Goal: Communication & Community: Answer question/provide support

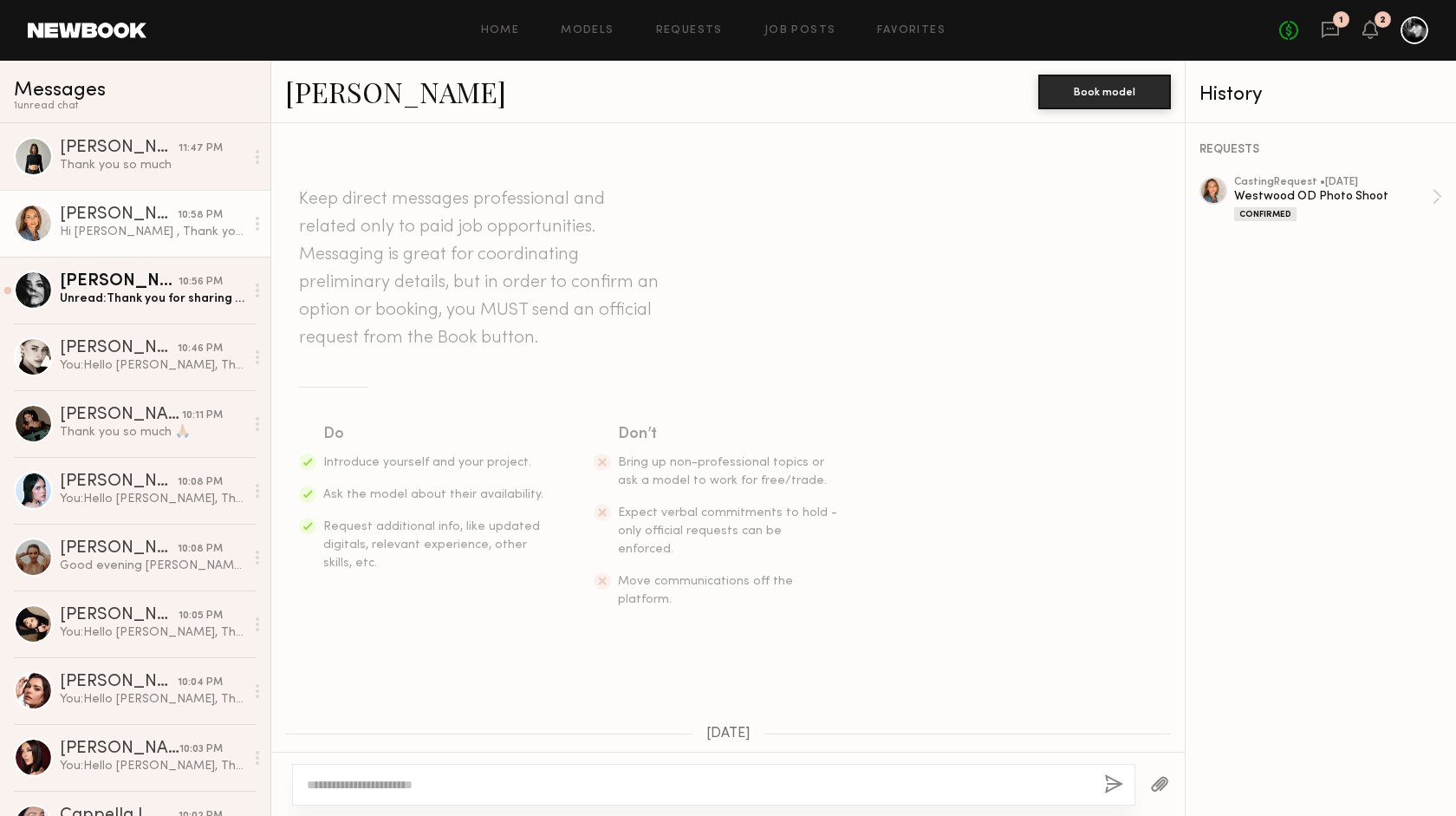
scroll to position [1624, 0]
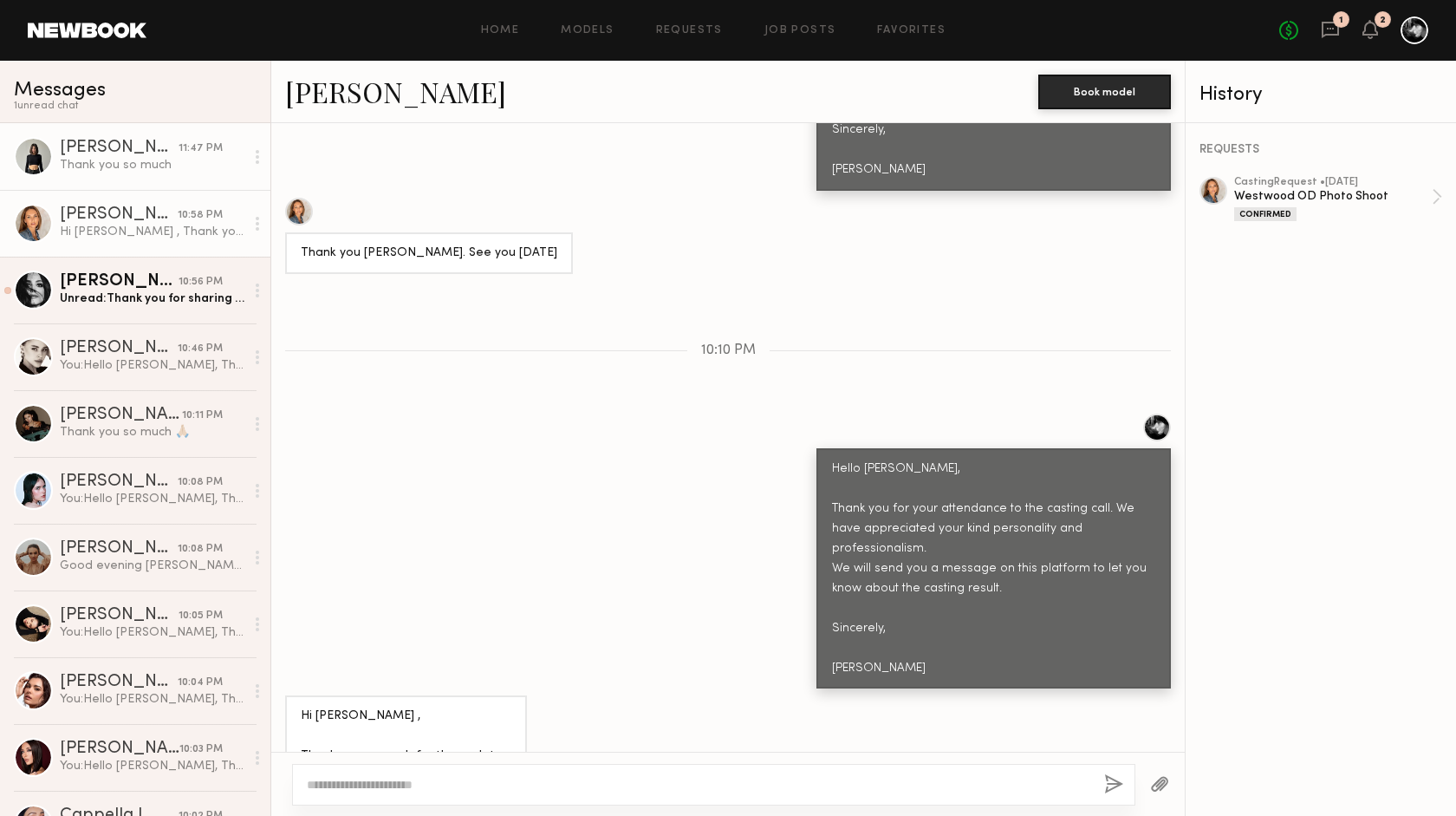
click at [178, 178] on link "[PERSON_NAME] 11:47 PM Thank you so much" at bounding box center [135, 156] width 271 height 67
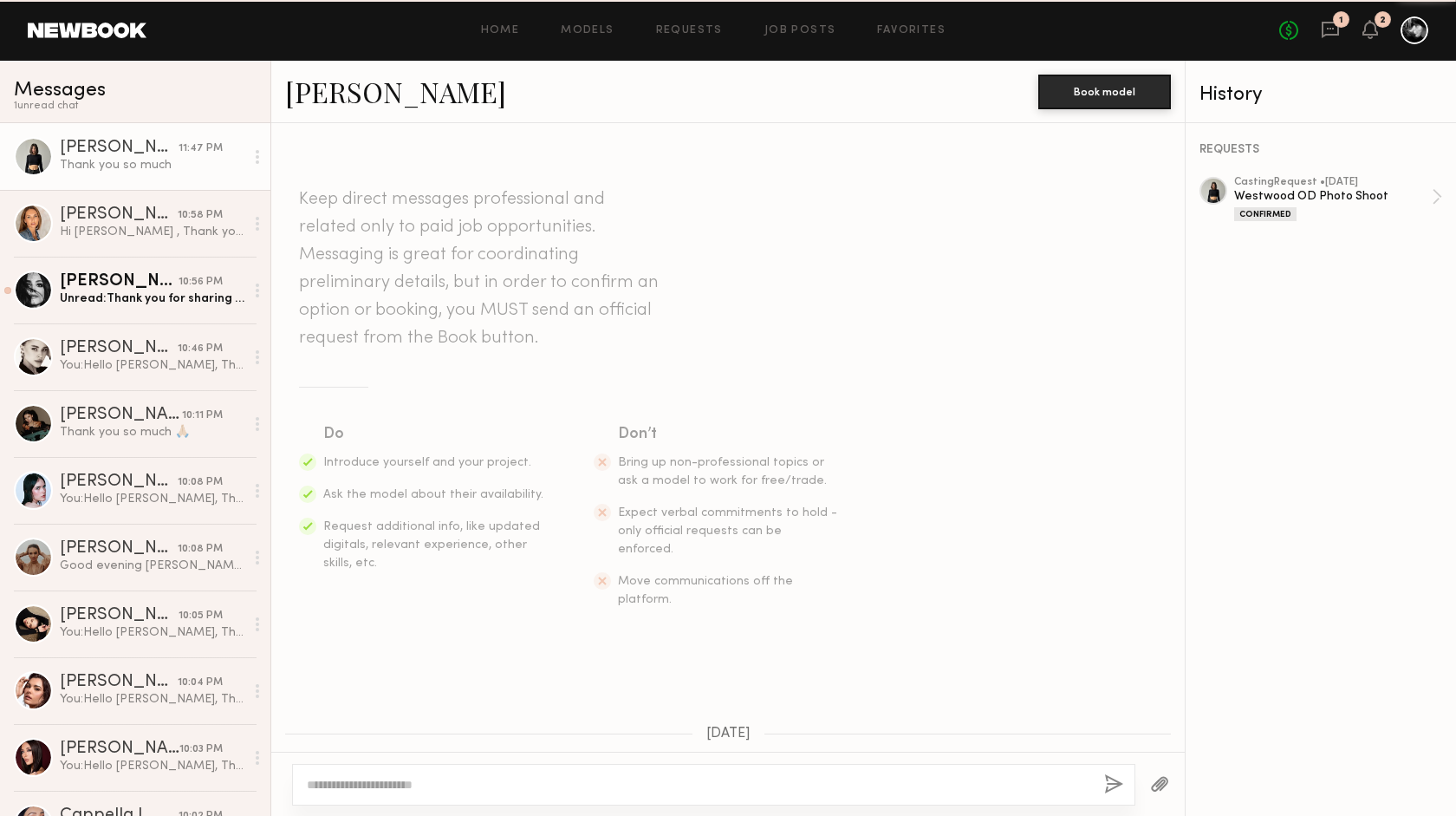
scroll to position [1584, 0]
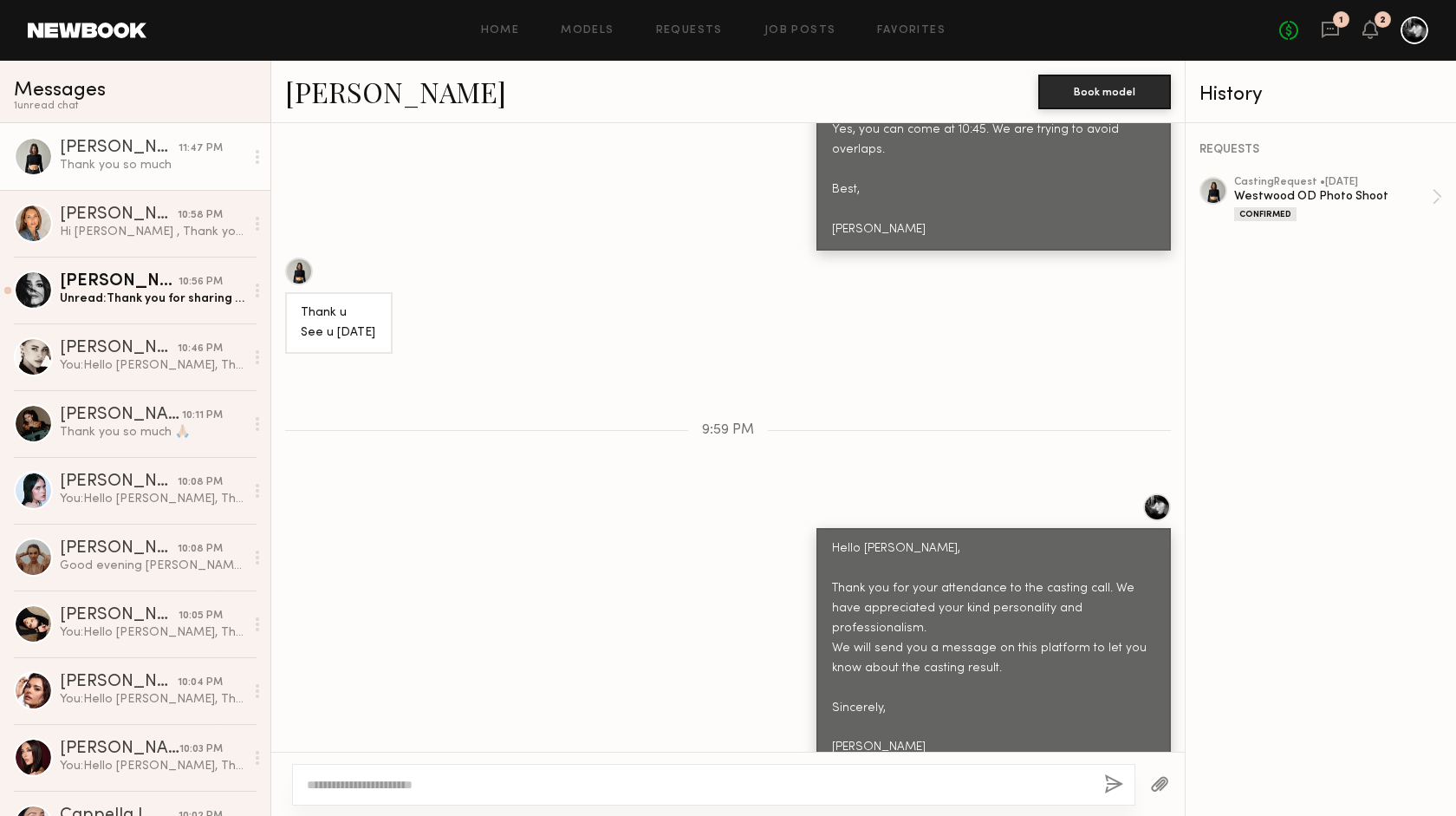
click at [124, 146] on div "[PERSON_NAME]" at bounding box center [118, 147] width 118 height 17
click at [138, 230] on div "Hi [PERSON_NAME] , Thank you so much for the updates. Have a great week." at bounding box center [152, 232] width 185 height 17
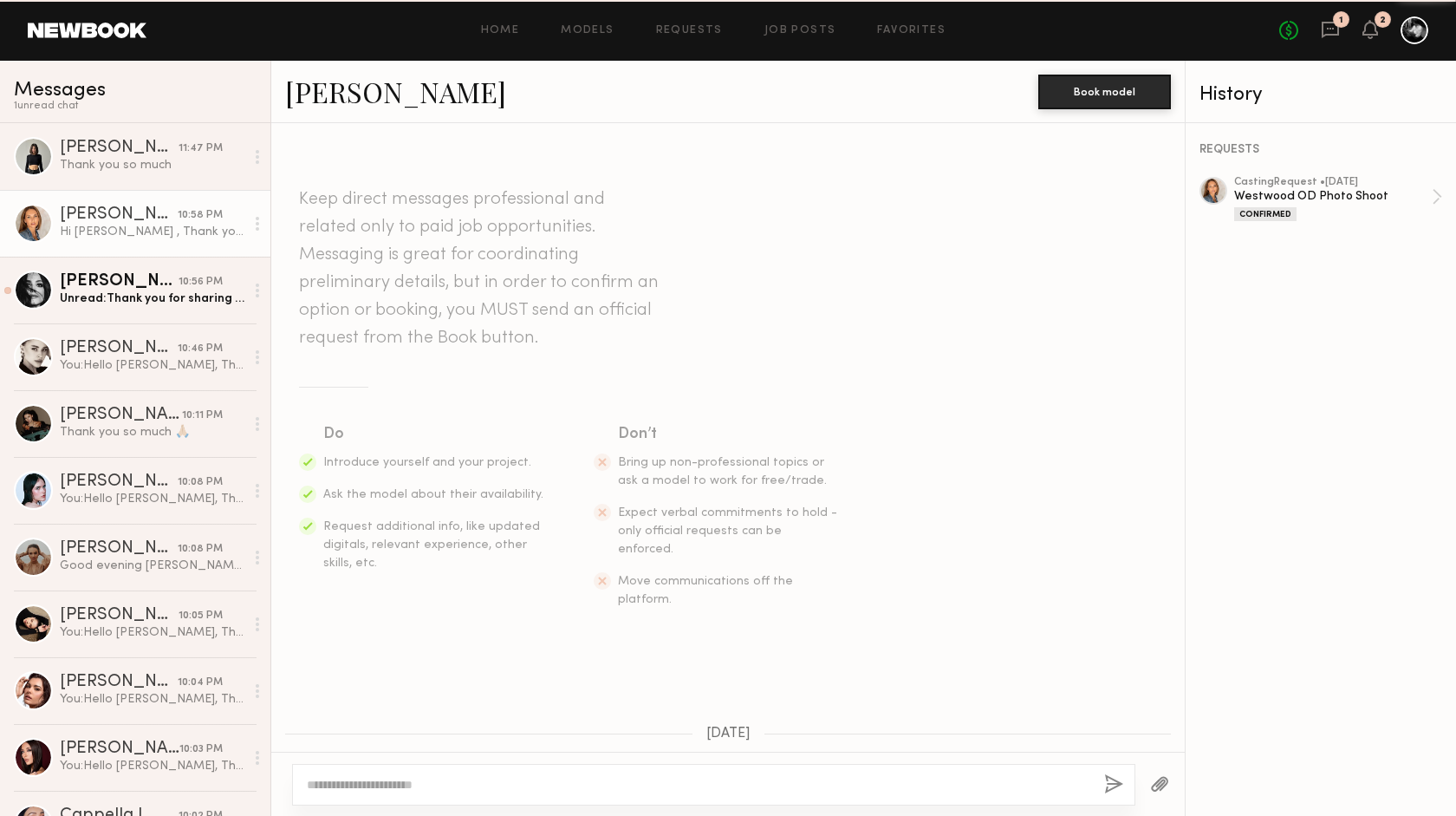
scroll to position [1624, 0]
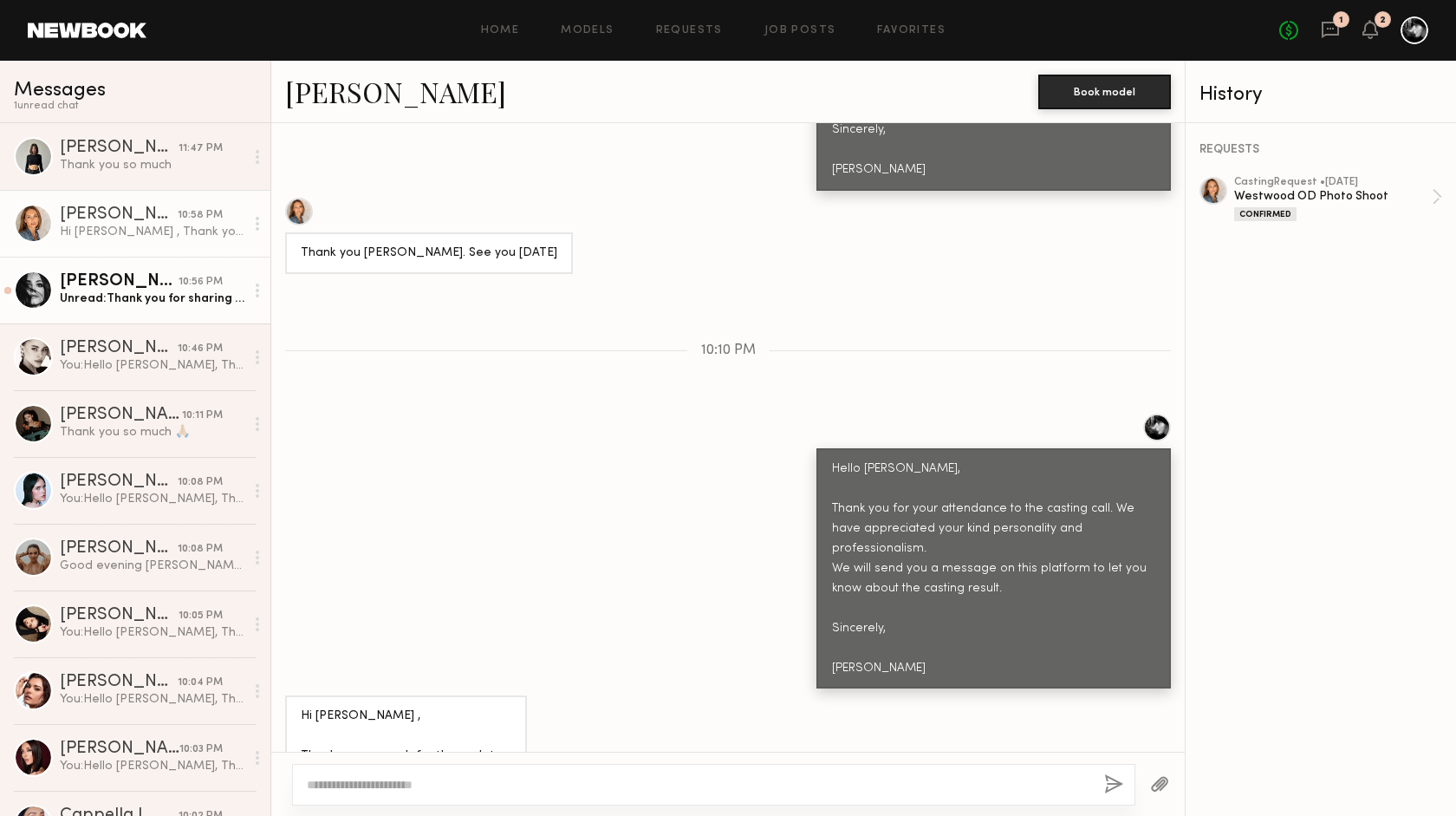
click at [158, 301] on div "Unread: Thank you for sharing all the details about the casting! Would it be po…" at bounding box center [152, 299] width 185 height 17
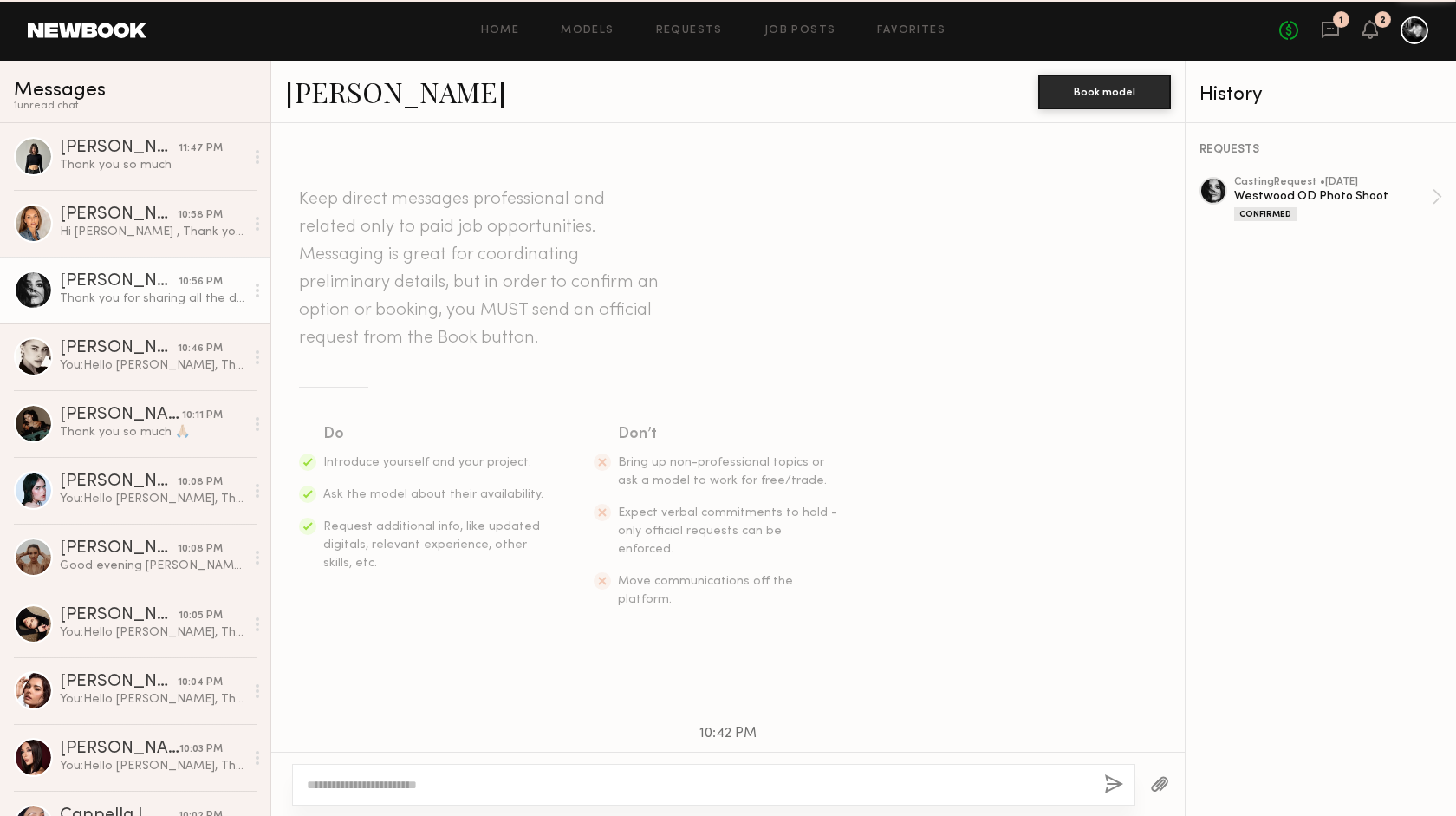
scroll to position [749, 0]
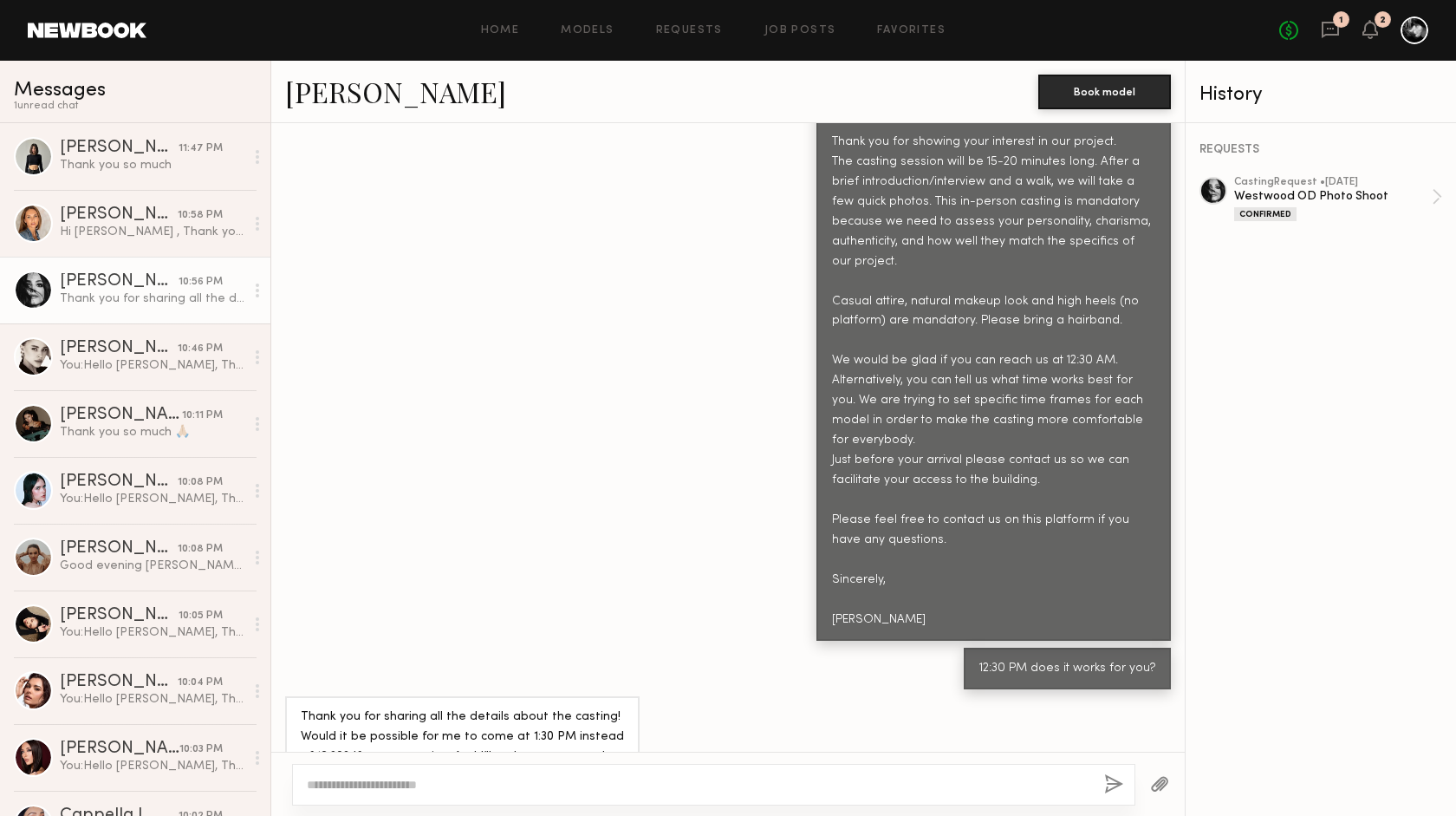
click at [359, 777] on textarea at bounding box center [698, 784] width 783 height 17
type textarea "**********"
click at [1109, 782] on button "button" at bounding box center [1114, 785] width 19 height 22
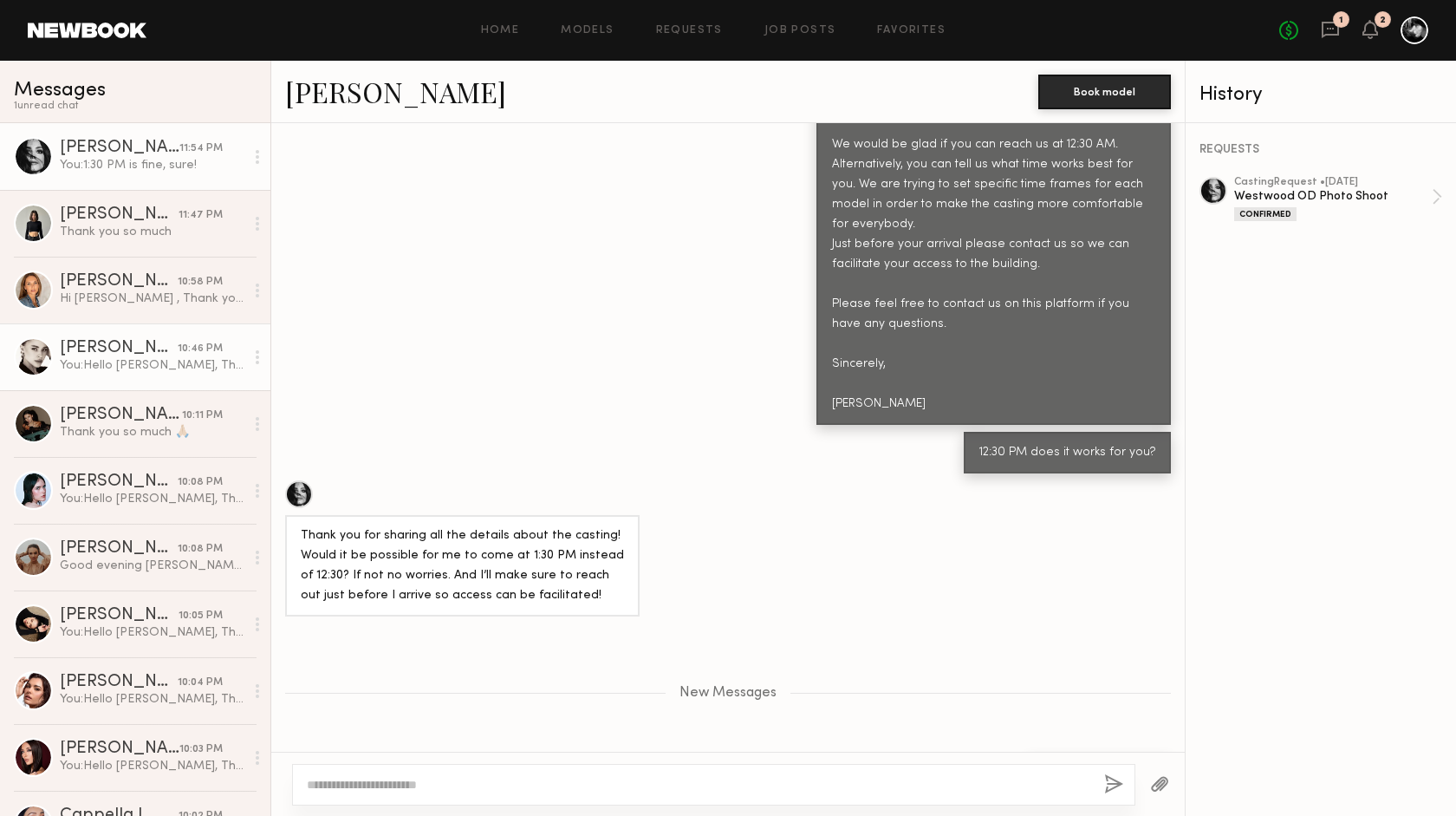
click at [107, 371] on div "You: Hello [PERSON_NAME], Thank you for showing your interest in our project. T…" at bounding box center [152, 365] width 185 height 17
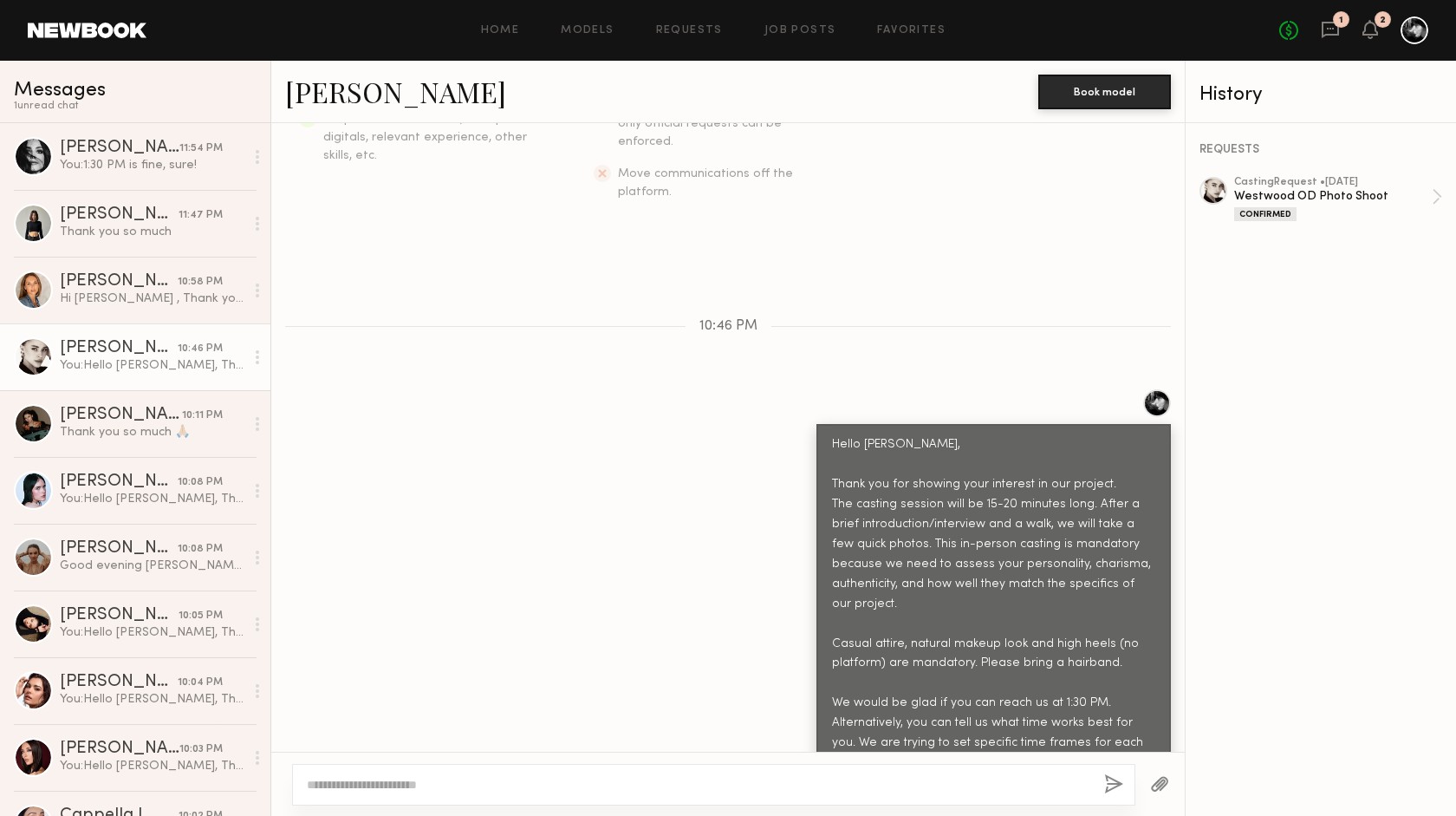
scroll to position [593, 0]
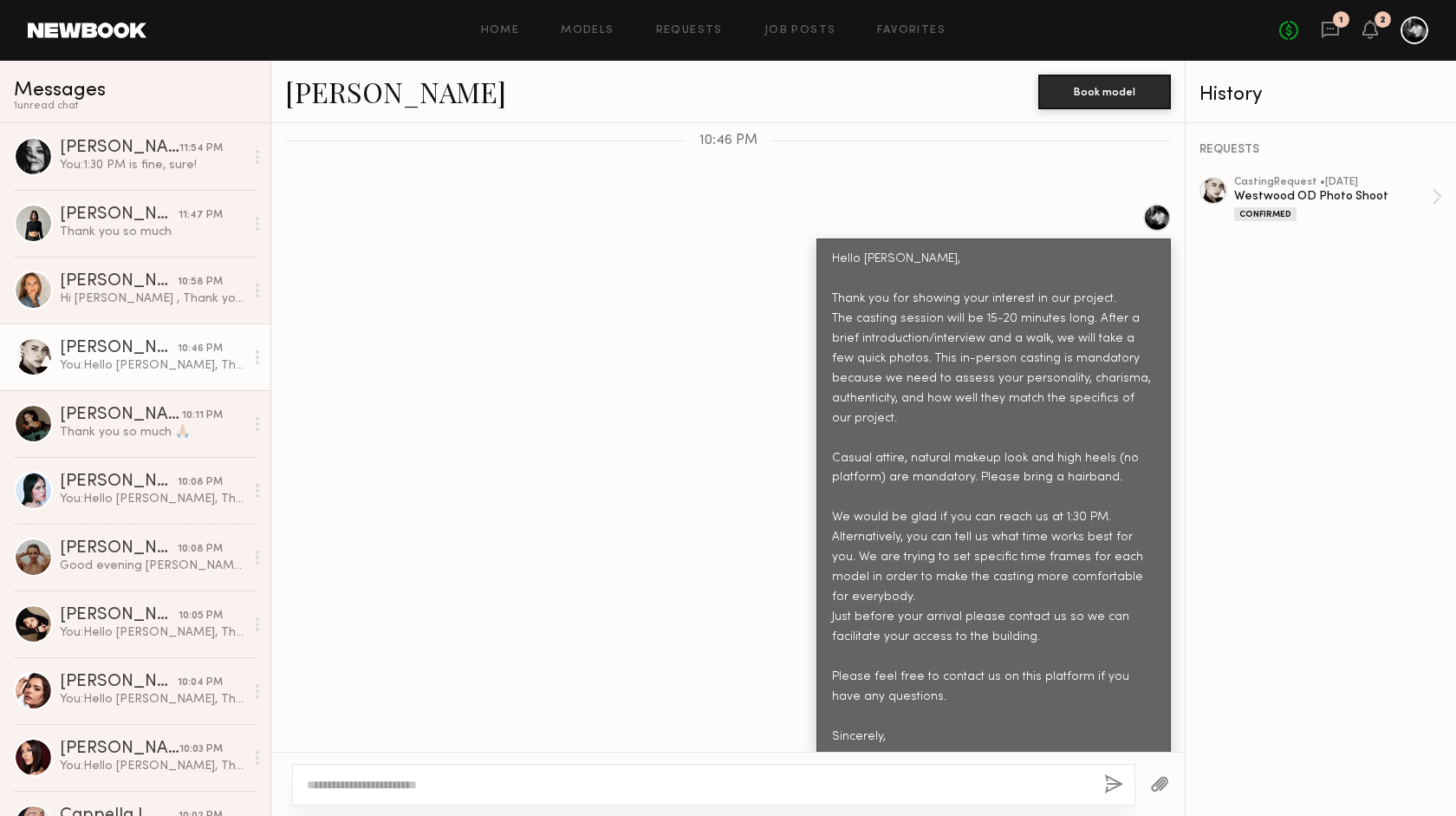
click at [405, 781] on textarea at bounding box center [698, 784] width 783 height 17
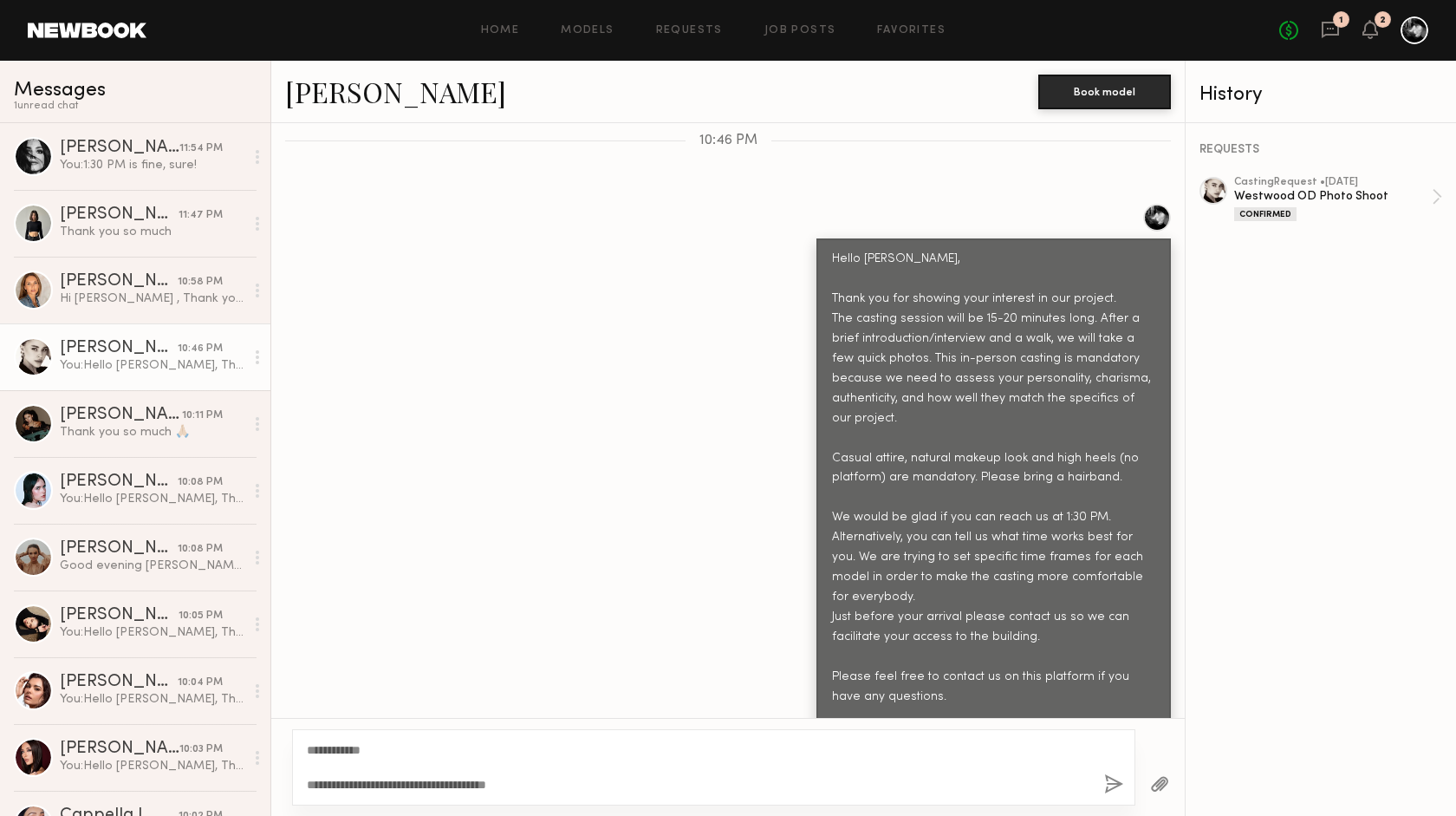
scroll to position [628, 0]
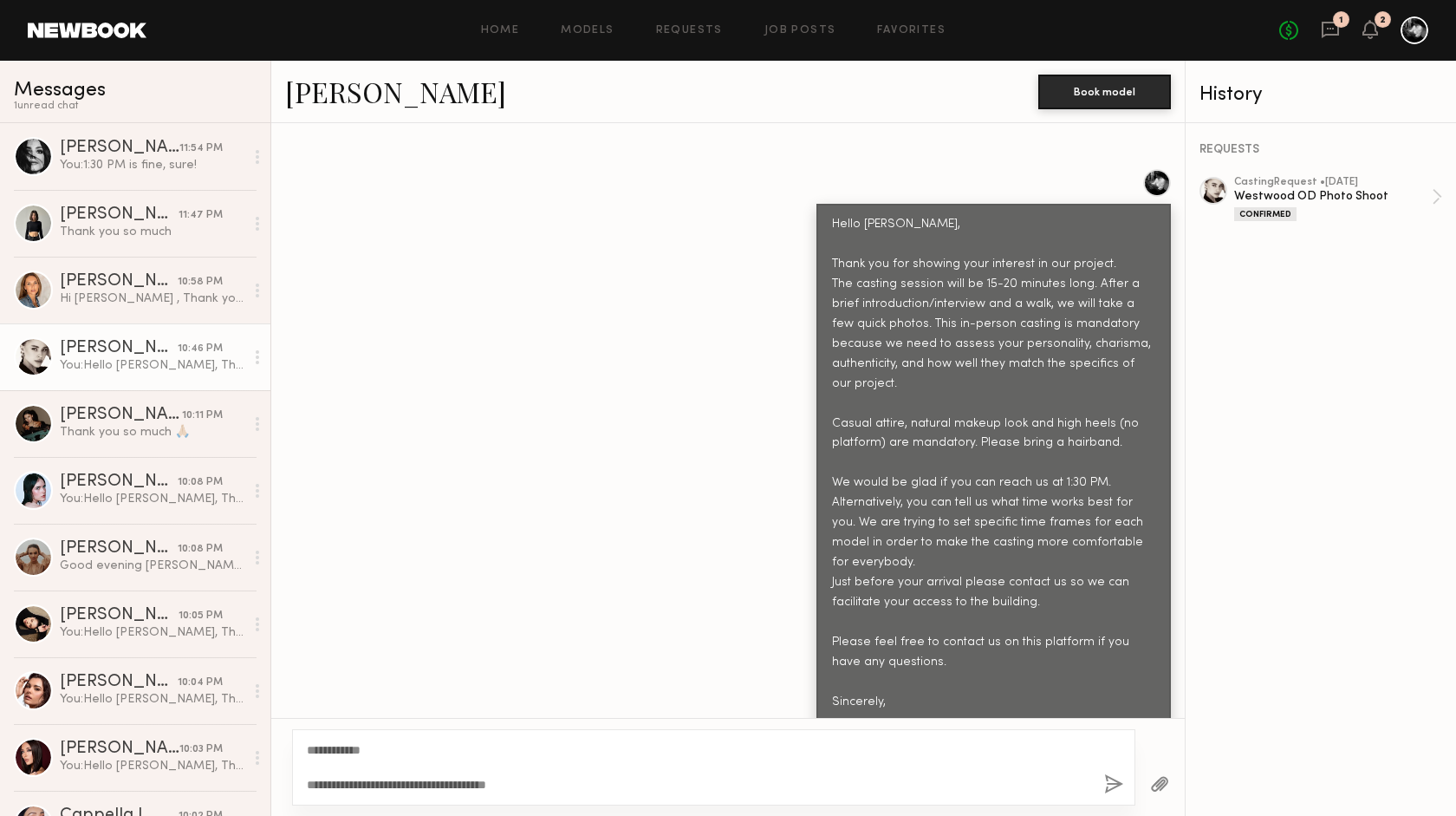
type textarea "**********"
click at [1113, 785] on button "button" at bounding box center [1114, 785] width 19 height 22
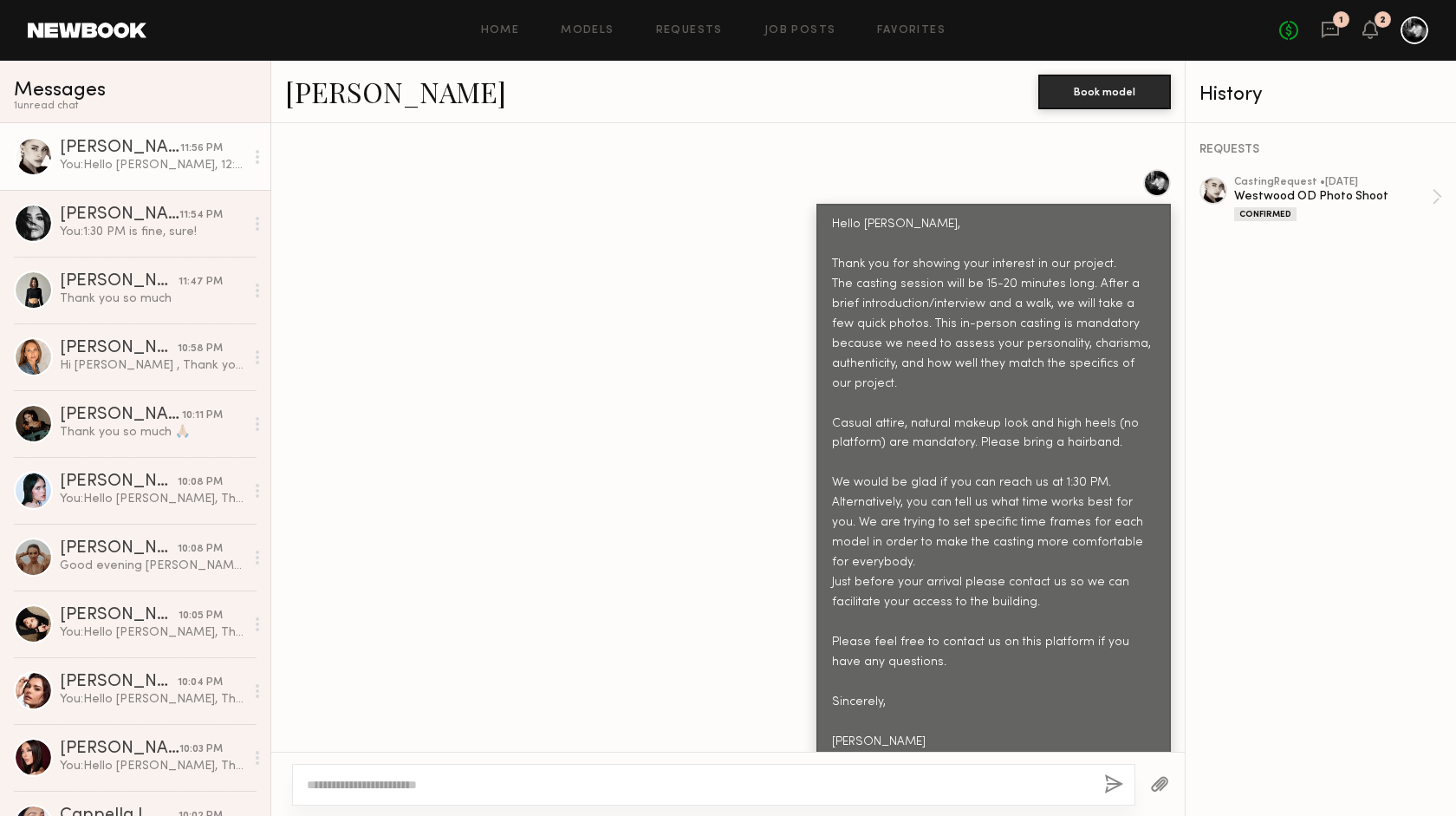
scroll to position [814, 0]
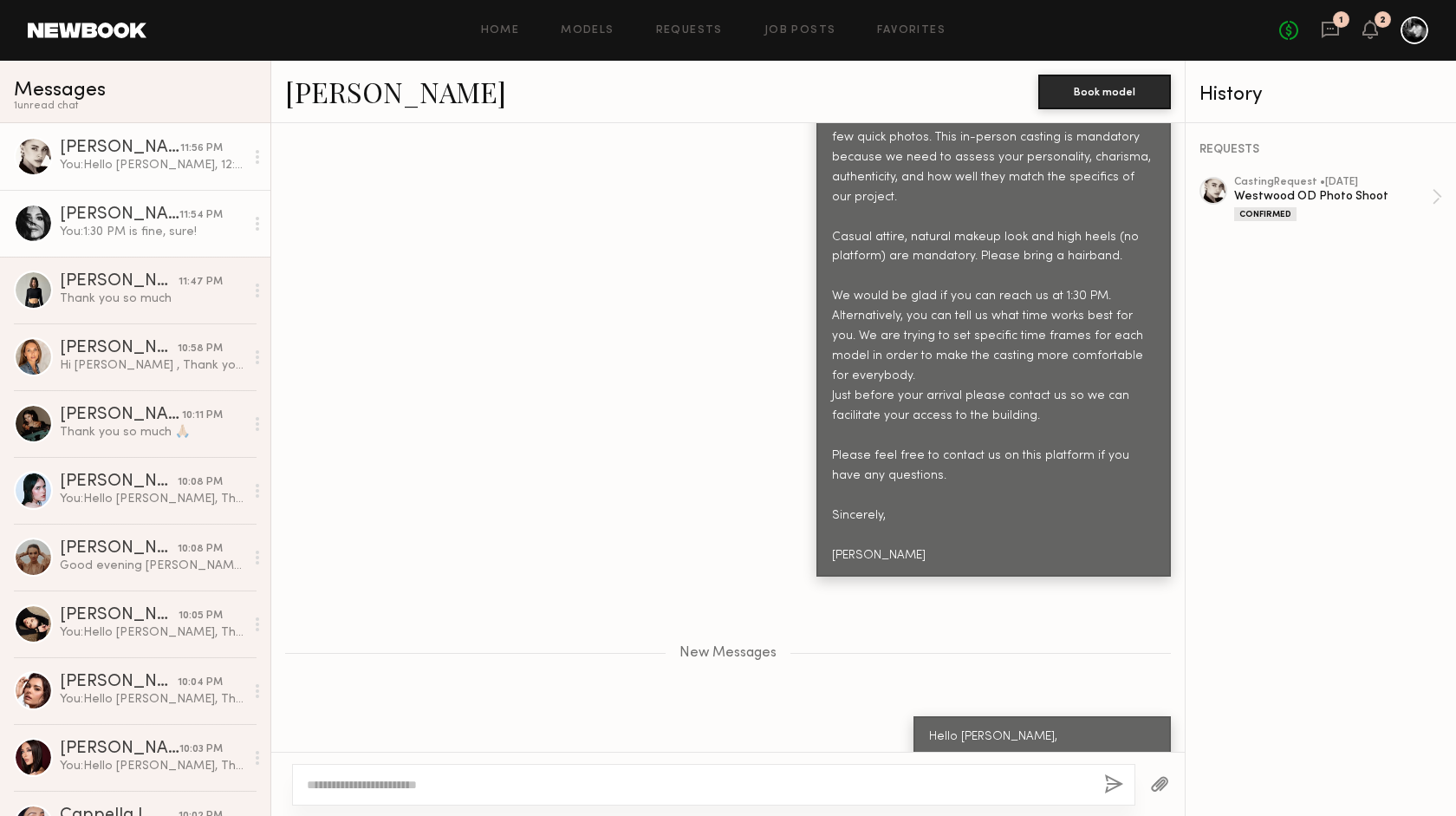
click at [151, 236] on div "You: 1:30 PM is fine, sure!" at bounding box center [152, 232] width 185 height 17
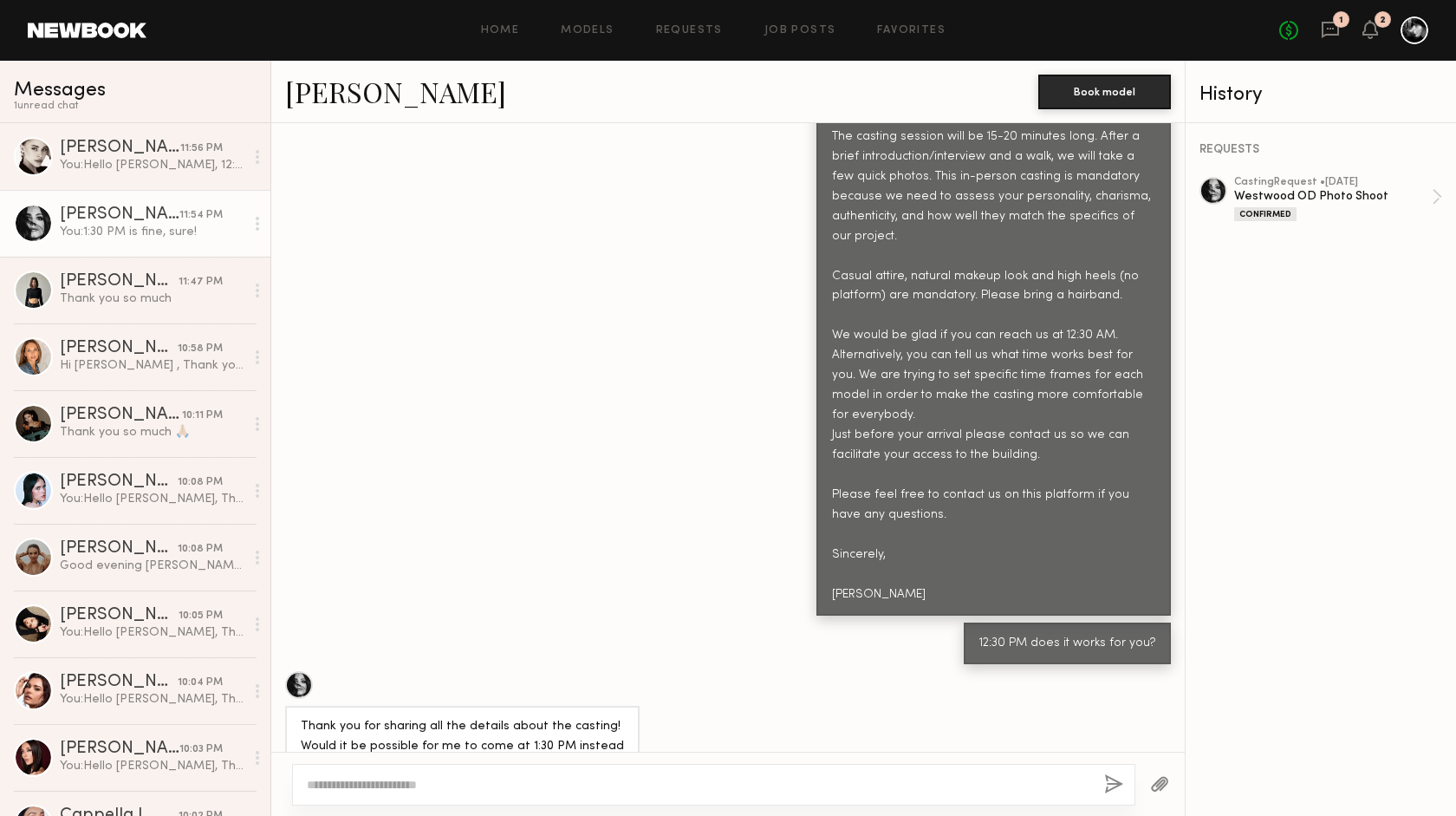
scroll to position [833, 0]
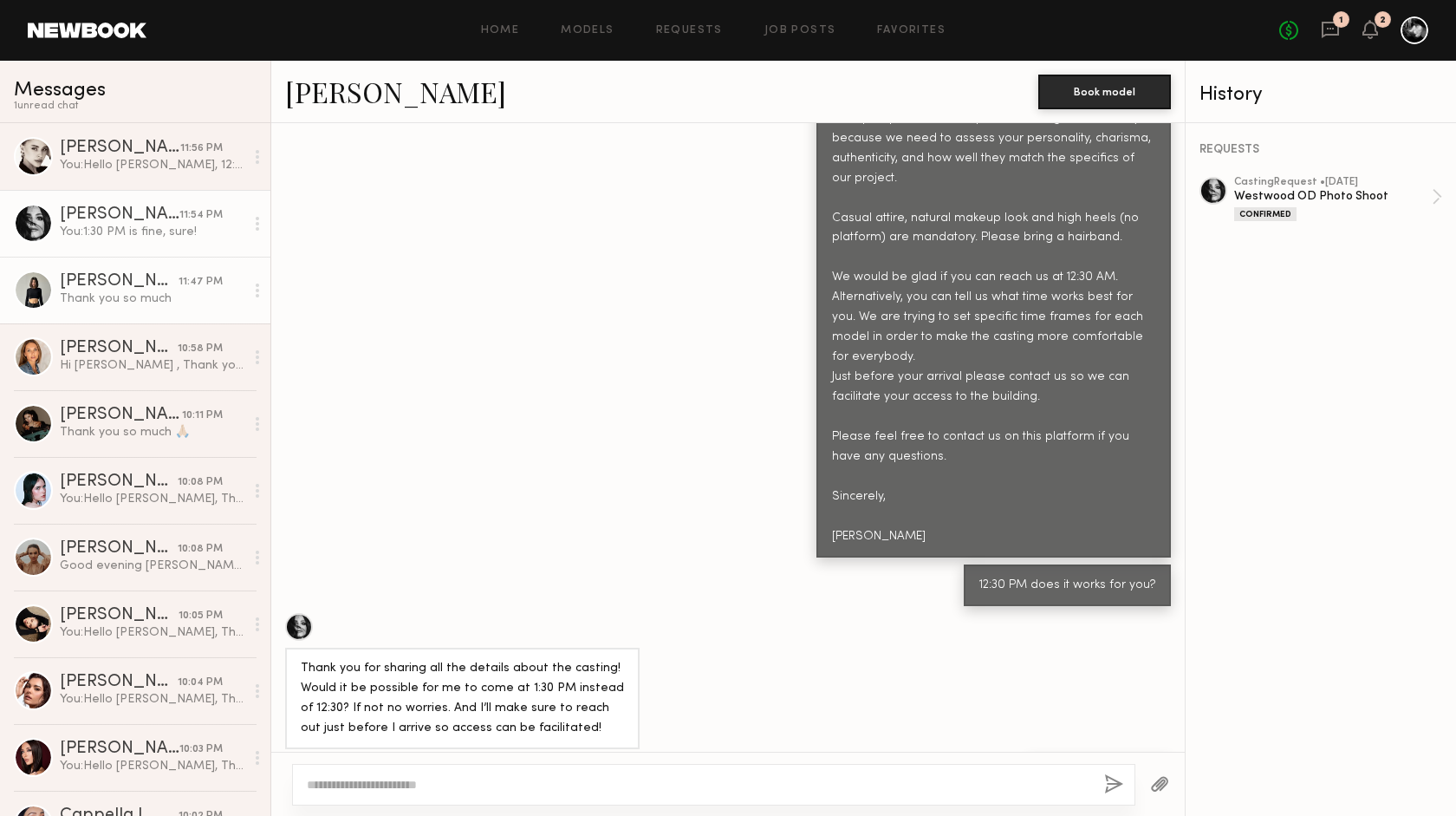
click at [210, 279] on div "11:47 PM" at bounding box center [200, 282] width 44 height 17
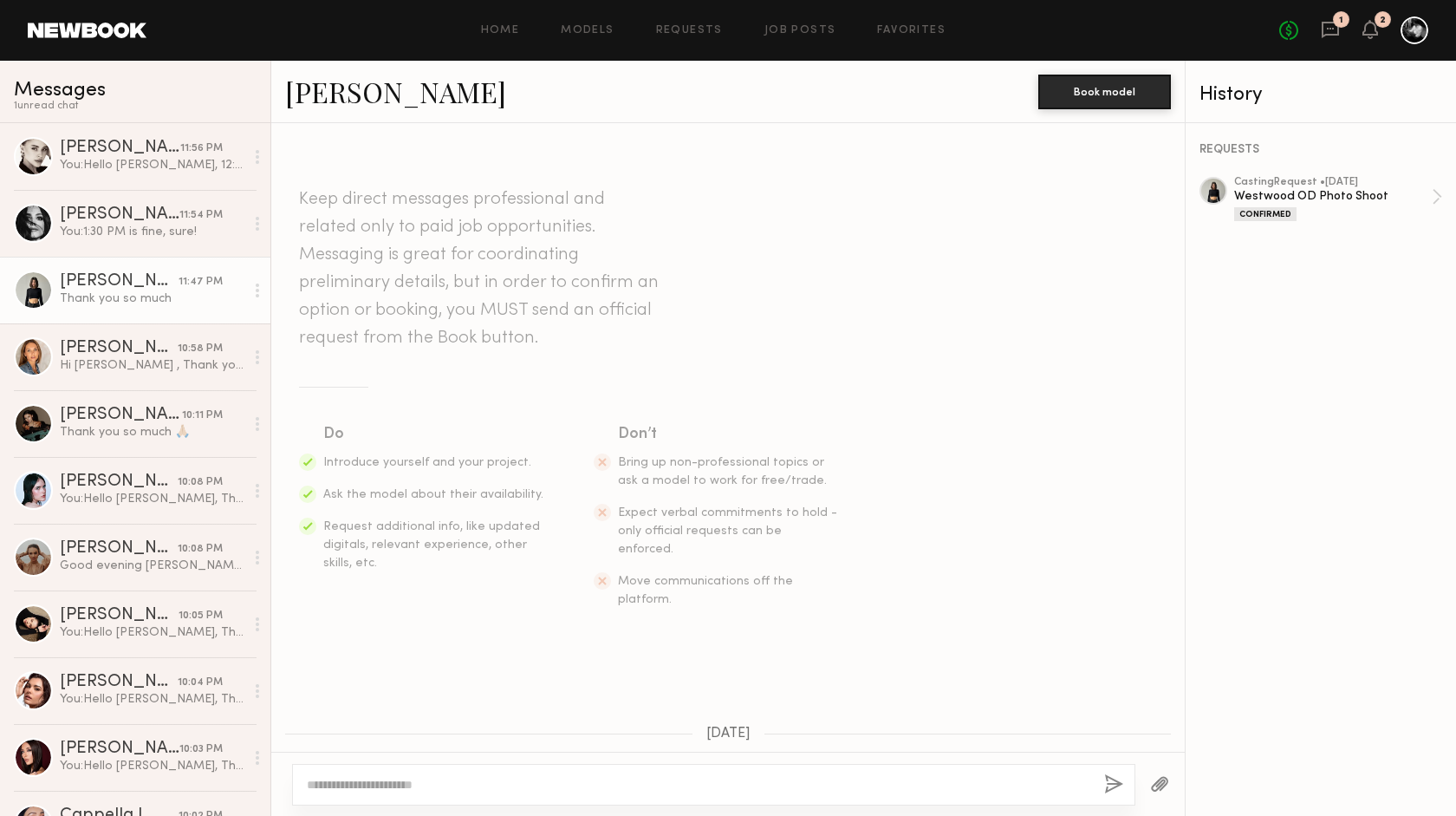
scroll to position [1584, 0]
